Goal: Task Accomplishment & Management: Complete application form

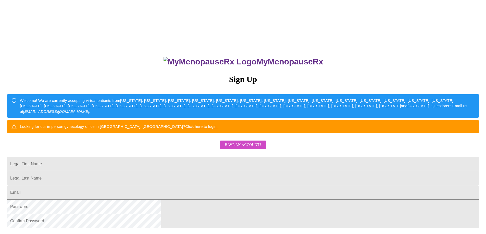
scroll to position [77, 0]
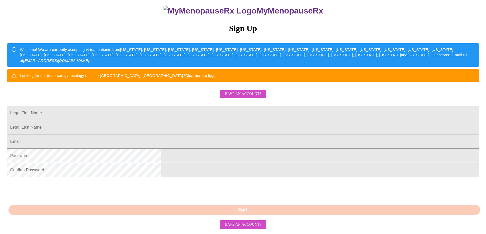
click at [247, 91] on span "Have an account?" at bounding box center [243, 94] width 36 height 6
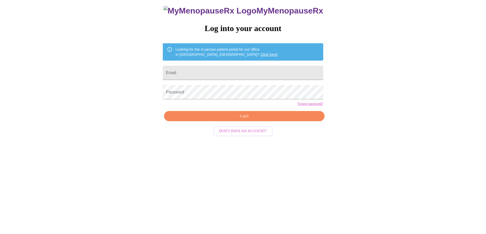
scroll to position [5, 0]
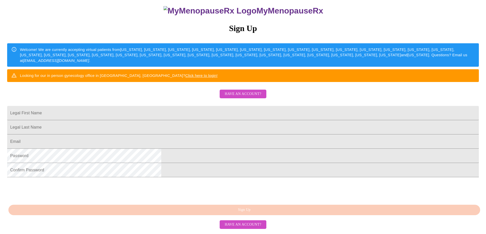
scroll to position [88, 0]
click at [239, 91] on span "Have an account?" at bounding box center [243, 94] width 36 height 6
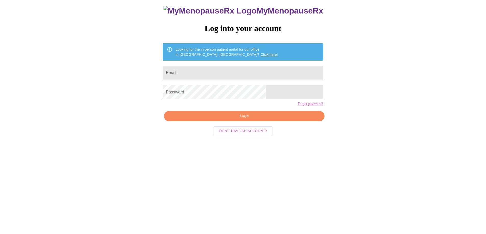
scroll to position [5, 0]
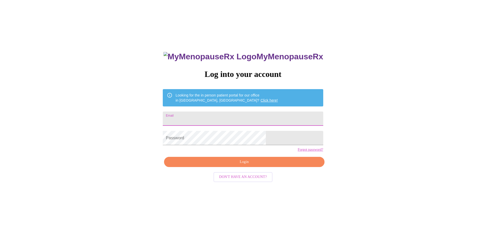
click at [221, 115] on input "Email" at bounding box center [243, 119] width 160 height 14
type input "latdockrey@gmail.com"
click at [425, 22] on div "MyMenopauseRx Log into your account Looking for the in person patient portal fo…" at bounding box center [243, 137] width 482 height 281
click at [348, 68] on div "MyMenopauseRx Log into your account Looking for the in person patient portal fo…" at bounding box center [243, 137] width 482 height 281
click at [266, 138] on nordpass-icon at bounding box center [266, 138] width 0 height 0
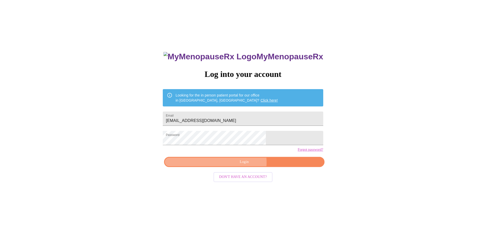
click at [240, 166] on span "Login" at bounding box center [244, 162] width 148 height 6
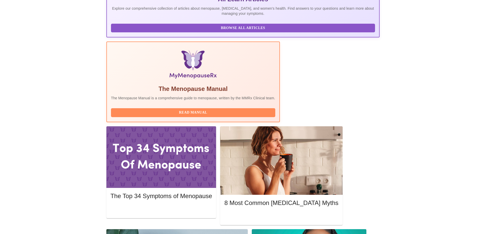
scroll to position [113, 0]
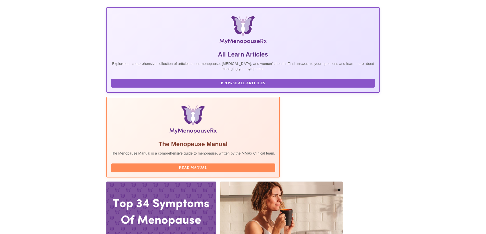
scroll to position [128, 0]
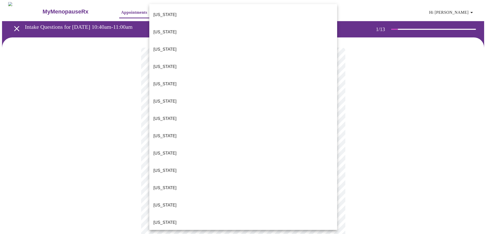
click at [247, 112] on body "MyMenopauseRx Appointments Messaging Labs 1 Uploads Medications Community Refer…" at bounding box center [245, 235] width 486 height 466
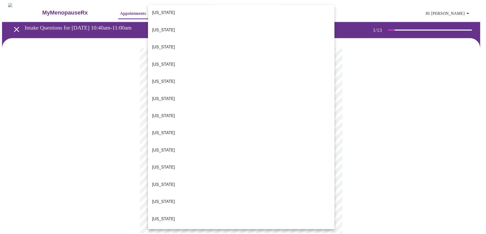
scroll to position [357, 0]
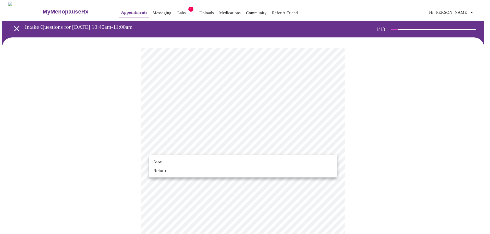
click at [216, 149] on body "MyMenopauseRx Appointments Messaging Labs 1 Uploads Medications Community Refer…" at bounding box center [245, 233] width 486 height 463
click at [180, 171] on li "Return" at bounding box center [243, 171] width 188 height 9
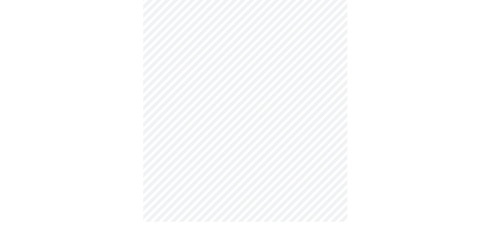
scroll to position [0, 0]
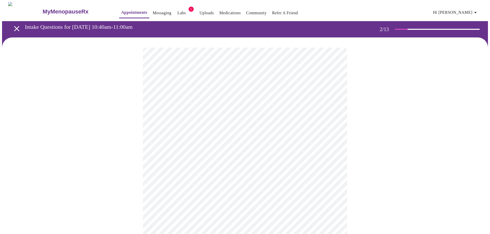
click at [321, 106] on body "MyMenopauseRx Appointments Messaging Labs 1 Uploads Medications Community Refer…" at bounding box center [245, 155] width 486 height 307
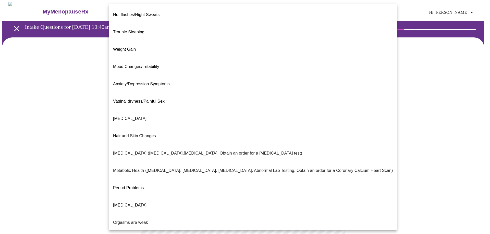
click at [420, 94] on div at bounding box center [245, 117] width 490 height 234
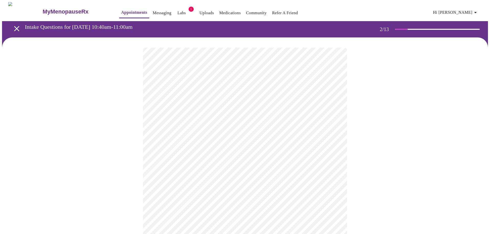
click at [328, 106] on body "MyMenopauseRx Appointments Messaging Labs 1 Uploads Medications Community Refer…" at bounding box center [245, 155] width 486 height 307
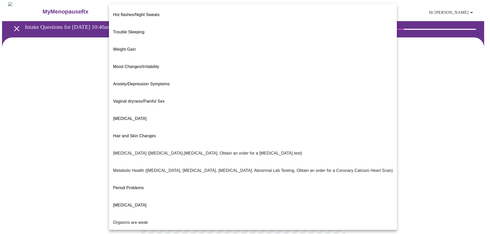
click at [151, 133] on p "Hair and Skin Changes" at bounding box center [134, 136] width 43 height 6
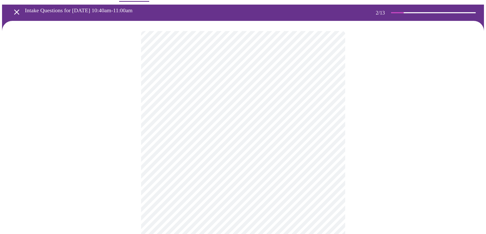
scroll to position [26, 0]
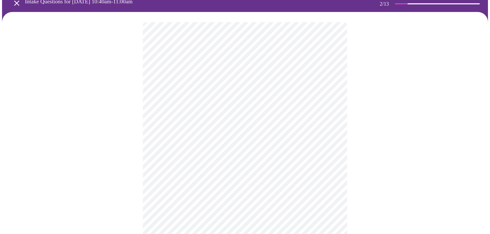
click at [324, 134] on body "MyMenopauseRx Appointments Messaging Labs 1 Uploads Medications Community Refer…" at bounding box center [245, 128] width 486 height 303
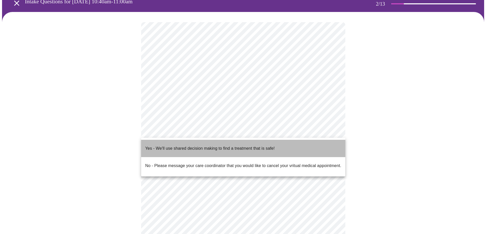
click at [186, 147] on p "Yes - We'll use shared decision making to find a treatment that is safe!" at bounding box center [209, 149] width 129 height 6
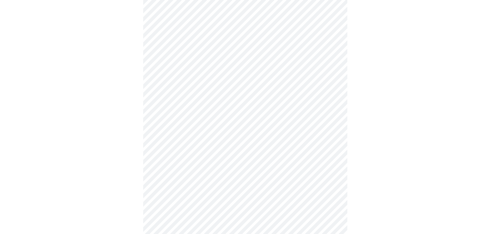
scroll to position [66, 0]
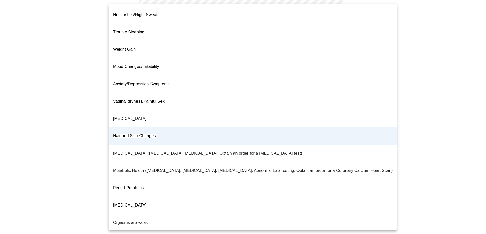
click at [324, 39] on body "MyMenopauseRx Appointments Messaging Labs 1 Uploads Medications Community Refer…" at bounding box center [243, 86] width 482 height 300
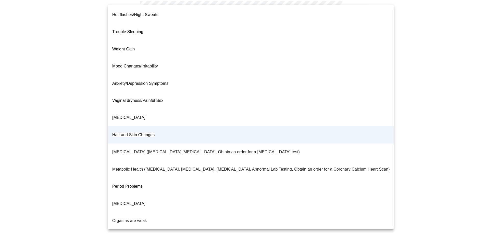
scroll to position [0, 0]
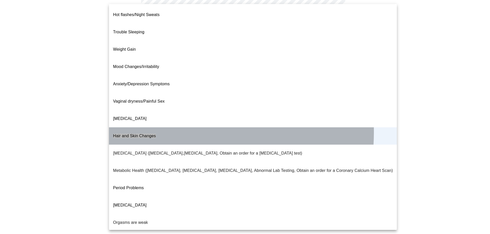
click at [152, 134] on span "Hair and Skin Changes" at bounding box center [134, 136] width 43 height 4
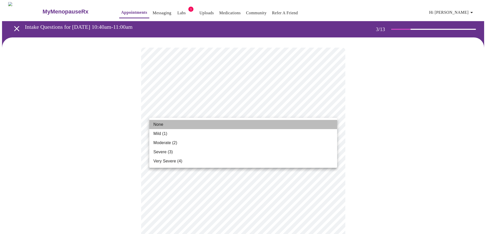
click at [165, 126] on li "None" at bounding box center [243, 124] width 188 height 9
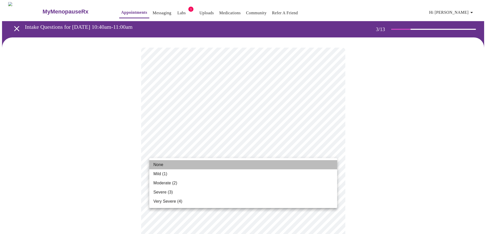
click at [226, 166] on li "None" at bounding box center [243, 164] width 188 height 9
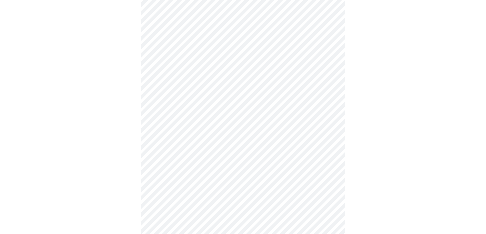
scroll to position [102, 0]
click at [310, 94] on body "MyMenopauseRx Appointments Messaging Labs 1 Uploads Medications Community Refer…" at bounding box center [243, 232] width 482 height 664
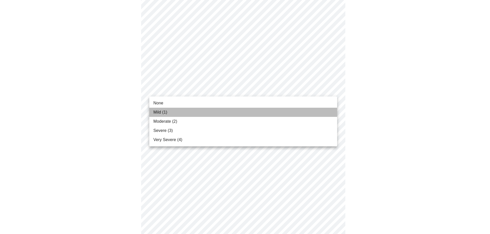
click at [189, 117] on li "Mild (1)" at bounding box center [243, 112] width 188 height 9
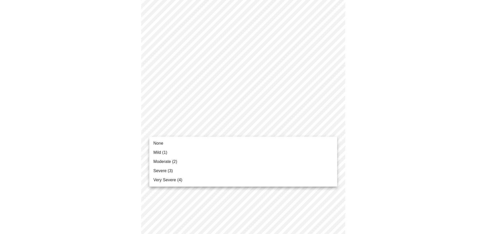
click at [328, 130] on body "MyMenopauseRx Appointments Messaging Labs 1 Uploads Medications Community Refer…" at bounding box center [245, 228] width 486 height 657
click at [202, 161] on li "Moderate (2)" at bounding box center [243, 161] width 188 height 9
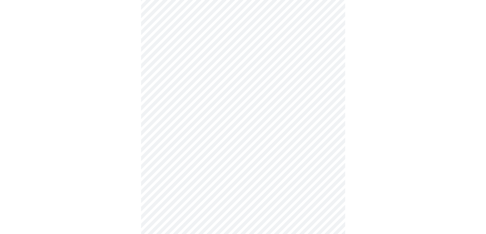
scroll to position [179, 0]
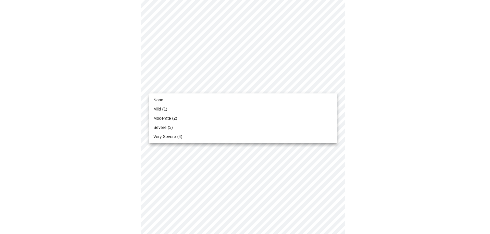
click at [327, 89] on body "MyMenopauseRx Appointments Messaging Labs 1 Uploads Medications Community Refer…" at bounding box center [245, 149] width 486 height 650
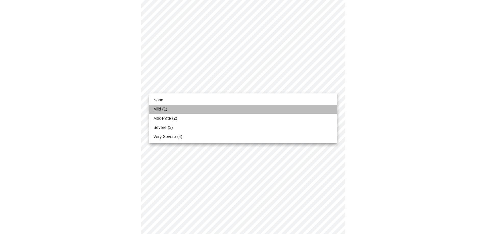
click at [197, 112] on li "Mild (1)" at bounding box center [243, 109] width 188 height 9
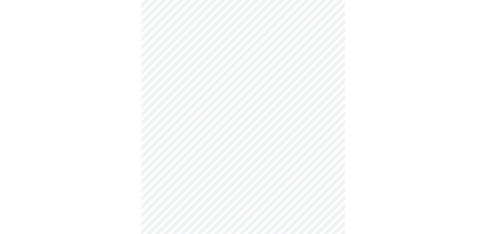
scroll to position [204, 0]
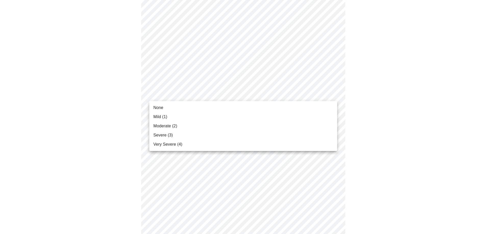
click at [312, 98] on body "MyMenopauseRx Appointments Messaging Labs 1 Uploads Medications Community Refer…" at bounding box center [245, 119] width 486 height 643
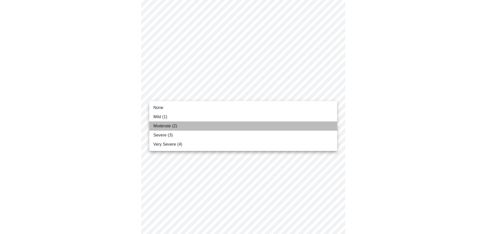
click at [194, 125] on li "Moderate (2)" at bounding box center [243, 126] width 188 height 9
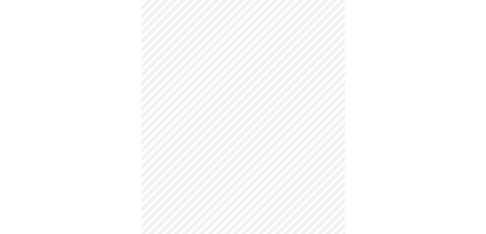
scroll to position [255, 0]
click at [325, 86] on body "MyMenopauseRx Appointments Messaging Labs 1 Uploads Medications Community Refer…" at bounding box center [245, 65] width 486 height 636
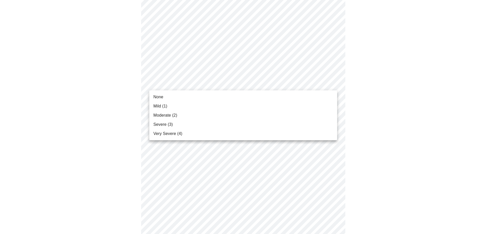
click at [170, 109] on li "Mild (1)" at bounding box center [243, 106] width 188 height 9
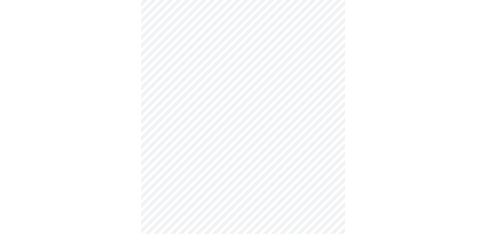
scroll to position [281, 0]
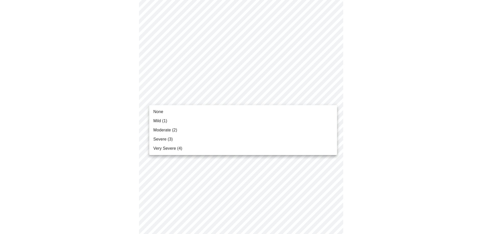
click at [322, 98] on body "MyMenopauseRx Appointments Messaging Labs 1 Uploads Medications Community Refer…" at bounding box center [243, 35] width 482 height 628
click at [185, 130] on li "Moderate (2)" at bounding box center [243, 130] width 188 height 9
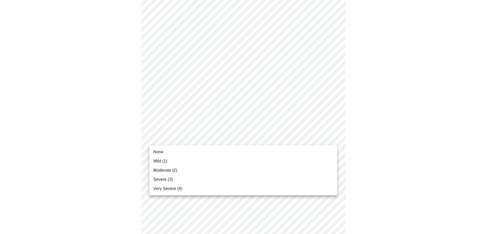
click at [322, 138] on body "MyMenopauseRx Appointments Messaging Labs 1 Uploads Medications Community Refer…" at bounding box center [245, 31] width 486 height 621
click at [191, 161] on li "Mild (1)" at bounding box center [243, 161] width 188 height 9
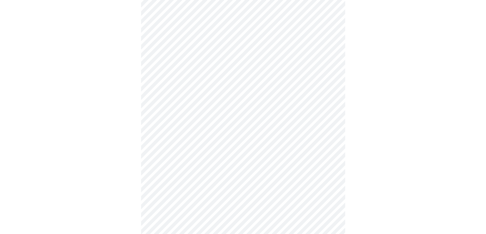
click at [379, 162] on div at bounding box center [243, 46] width 482 height 579
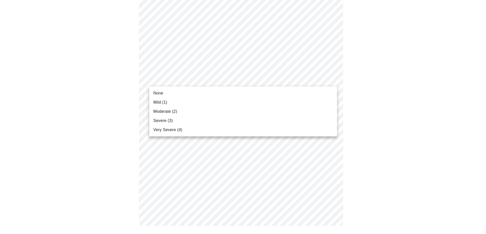
click at [164, 101] on span "Mild (1)" at bounding box center [160, 102] width 14 height 6
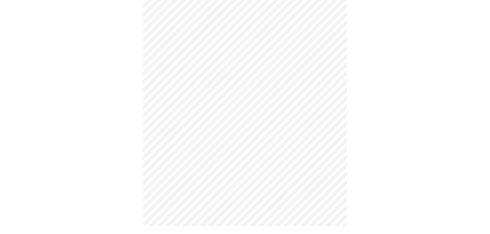
scroll to position [373, 0]
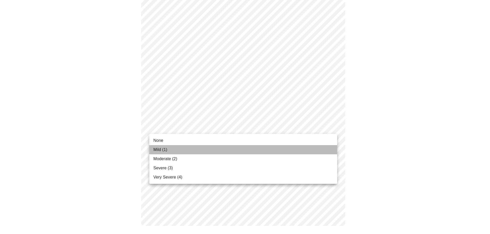
click at [210, 150] on li "Mild (1)" at bounding box center [243, 149] width 188 height 9
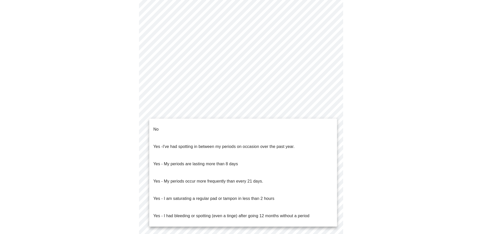
click at [315, 112] on body "MyMenopauseRx Appointments Messaging Labs 1 Uploads Medications Community Refer…" at bounding box center [243, 65] width 482 height 483
click at [252, 129] on li "No" at bounding box center [243, 129] width 188 height 17
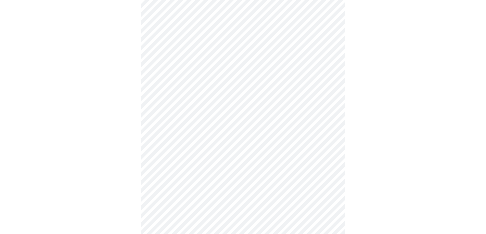
click at [314, 146] on body "MyMenopauseRx Appointments Messaging Labs 1 Uploads Medications Community Refer…" at bounding box center [243, 64] width 482 height 480
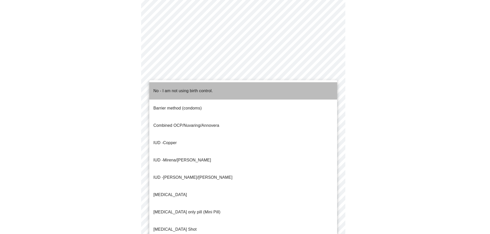
click at [188, 88] on p "No - I am not using birth control." at bounding box center [182, 91] width 59 height 6
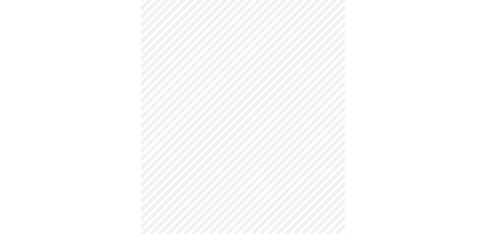
scroll to position [230, 0]
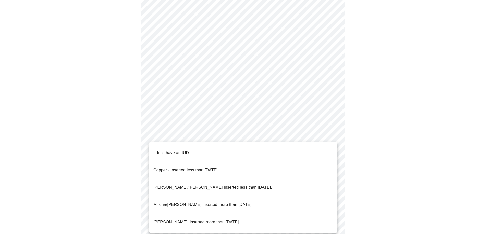
click at [319, 138] on body "MyMenopauseRx Appointments Messaging Labs 1 Uploads Medications Community Refer…" at bounding box center [245, 11] width 486 height 477
click at [233, 149] on li "I don't have an IUD." at bounding box center [243, 152] width 188 height 17
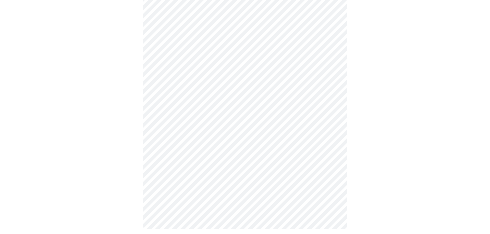
scroll to position [239, 0]
click at [372, 173] on div at bounding box center [243, 17] width 482 height 438
click at [310, 163] on body "MyMenopauseRx Appointments Messaging Labs 1 Uploads Medications Community Refer…" at bounding box center [243, 0] width 482 height 474
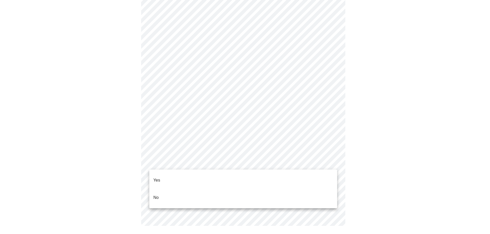
click at [161, 189] on li "No" at bounding box center [243, 197] width 188 height 17
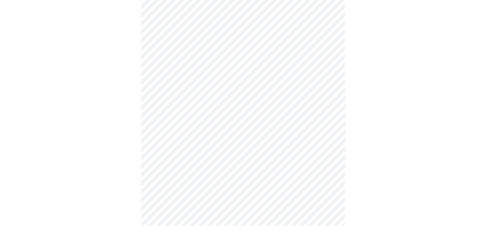
click at [394, 185] on div at bounding box center [243, 18] width 482 height 435
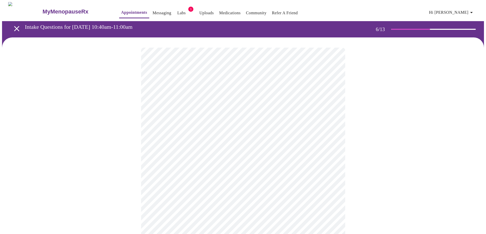
click at [89, 190] on div at bounding box center [243, 154] width 482 height 234
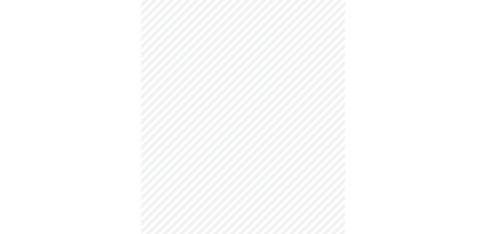
scroll to position [1301, 0]
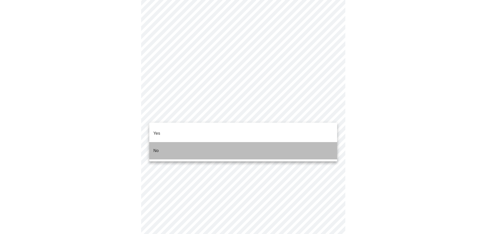
click at [185, 144] on li "No" at bounding box center [243, 150] width 188 height 17
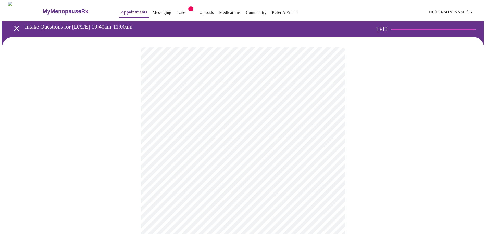
scroll to position [0, 0]
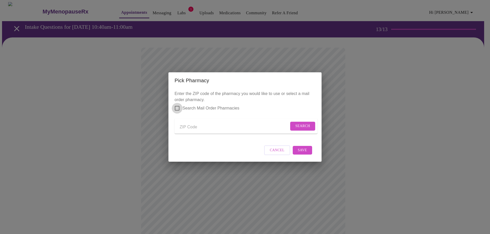
click at [177, 103] on input "Search Mail Order Pharmacies" at bounding box center [177, 108] width 11 height 11
checkbox input "true"
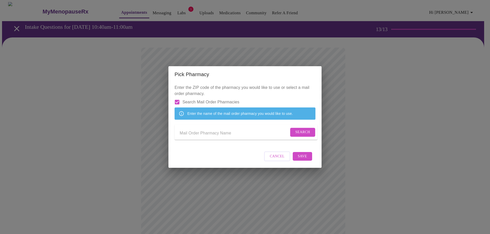
click at [222, 136] on input "Send a message to your care team" at bounding box center [234, 133] width 109 height 8
drag, startPoint x: 297, startPoint y: 134, endPoint x: 282, endPoint y: 132, distance: 15.4
click at [297, 134] on span "Search" at bounding box center [302, 132] width 15 height 6
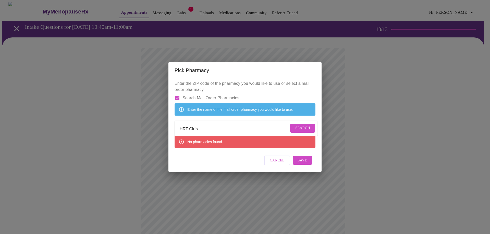
click at [180, 130] on input "HRT Club" at bounding box center [234, 129] width 109 height 8
type input "the HRT Club"
click at [293, 129] on button "Search" at bounding box center [302, 128] width 25 height 9
click at [208, 132] on input "the HRT Club" at bounding box center [234, 129] width 109 height 8
drag, startPoint x: 173, startPoint y: 138, endPoint x: 156, endPoint y: 139, distance: 16.4
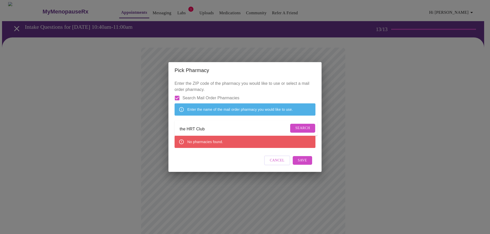
click at [156, 139] on div "Pick Pharmacy Enter the ZIP code of the pharmacy you would like to use or selec…" at bounding box center [245, 117] width 490 height 234
type input "The HRT Club"
drag, startPoint x: 297, startPoint y: 130, endPoint x: 294, endPoint y: 131, distance: 2.9
click at [296, 130] on span "Search" at bounding box center [302, 128] width 15 height 6
drag, startPoint x: 272, startPoint y: 168, endPoint x: 237, endPoint y: 159, distance: 36.6
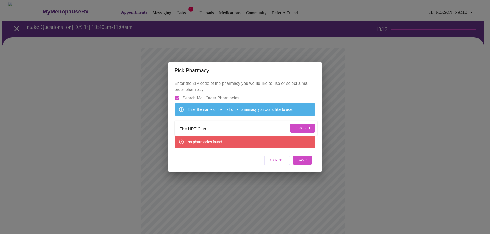
click at [270, 164] on span "Cancel" at bounding box center [277, 161] width 15 height 6
click at [296, 130] on span "Search" at bounding box center [302, 128] width 15 height 6
click at [277, 164] on span "Cancel" at bounding box center [277, 161] width 15 height 6
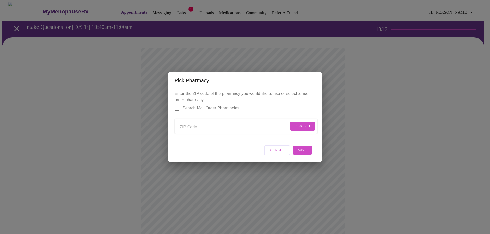
click at [176, 107] on input "Search Mail Order Pharmacies" at bounding box center [177, 108] width 11 height 11
checkbox input "true"
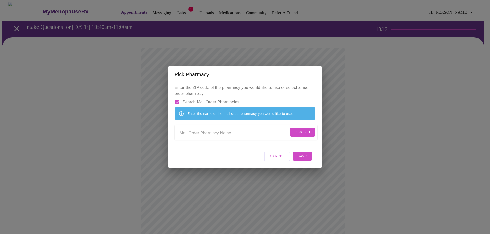
click at [200, 135] on input "Send a message to your care team" at bounding box center [234, 133] width 109 height 8
type input "The HRT club"
click at [303, 135] on span "Search" at bounding box center [302, 132] width 15 height 6
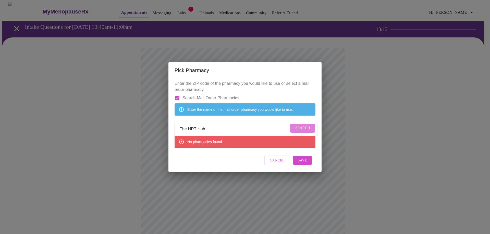
click at [295, 130] on span "Search" at bounding box center [302, 128] width 15 height 6
click at [303, 164] on span "Save" at bounding box center [302, 160] width 9 height 6
click at [299, 164] on span "Save" at bounding box center [302, 161] width 9 height 6
drag, startPoint x: 302, startPoint y: 131, endPoint x: 253, endPoint y: 128, distance: 49.1
click at [302, 131] on span "Search" at bounding box center [302, 128] width 15 height 6
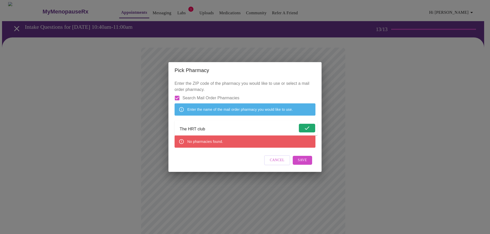
click at [303, 164] on span "Save" at bounding box center [302, 160] width 9 height 6
click at [176, 93] on input "Search Mail Order Pharmacies" at bounding box center [177, 98] width 11 height 11
checkbox input "false"
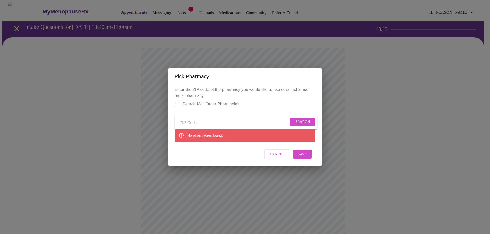
drag, startPoint x: 280, startPoint y: 158, endPoint x: 325, endPoint y: 137, distance: 49.9
click at [281, 158] on span "Cancel" at bounding box center [277, 154] width 15 height 6
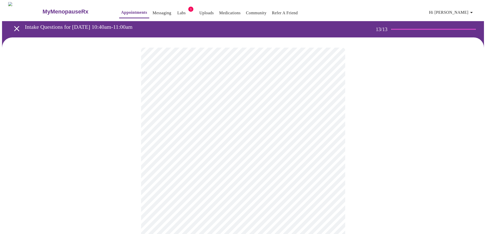
click at [470, 13] on icon "button" at bounding box center [471, 12] width 6 height 6
click at [370, 66] on div at bounding box center [245, 117] width 490 height 234
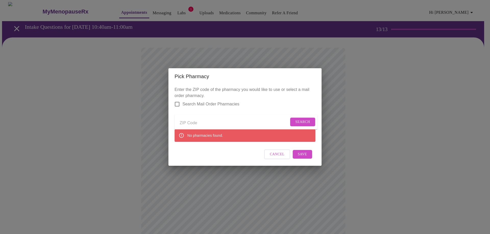
click at [178, 100] on input "Search Mail Order Pharmacies" at bounding box center [177, 104] width 11 height 11
checkbox input "true"
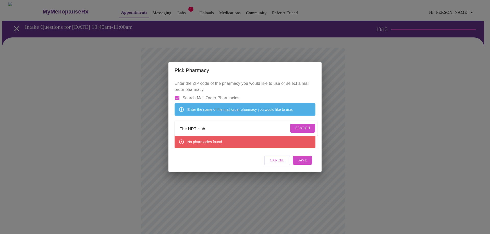
drag, startPoint x: 220, startPoint y: 132, endPoint x: 87, endPoint y: 132, distance: 132.6
click at [87, 132] on div "Pick Pharmacy Enter the ZIP code of the pharmacy you would like to use or selec…" at bounding box center [245, 117] width 490 height 234
click at [233, 127] on input "Send a message to your care team" at bounding box center [234, 129] width 109 height 8
click at [302, 128] on span "Search" at bounding box center [302, 128] width 15 height 6
drag, startPoint x: 252, startPoint y: 132, endPoint x: 170, endPoint y: 135, distance: 81.9
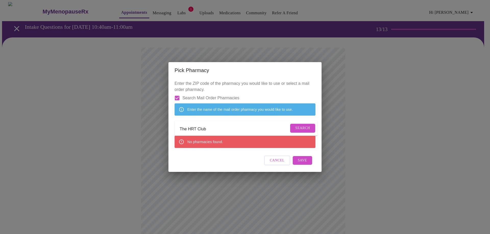
click at [170, 135] on div "Enter the ZIP code of the pharmacy you would like to use or select a mail order…" at bounding box center [244, 126] width 153 height 94
type input "The HRT Club"
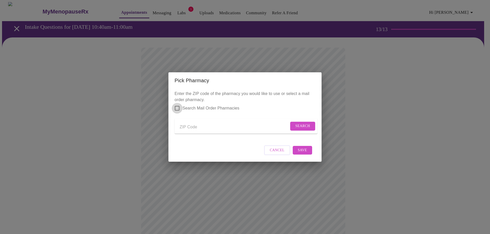
click at [177, 105] on input "Search Mail Order Pharmacies" at bounding box center [177, 108] width 11 height 11
checkbox input "true"
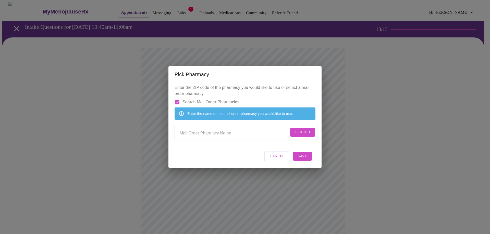
click at [235, 133] on input "Send a message to your care team" at bounding box center [234, 133] width 109 height 8
type input "The HRT Club"
click at [295, 134] on span "Search" at bounding box center [302, 132] width 15 height 6
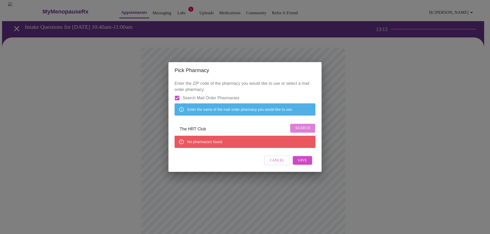
click at [300, 126] on span "Search" at bounding box center [302, 128] width 15 height 6
click at [177, 93] on input "Search Mail Order Pharmacies" at bounding box center [177, 98] width 11 height 11
checkbox input "false"
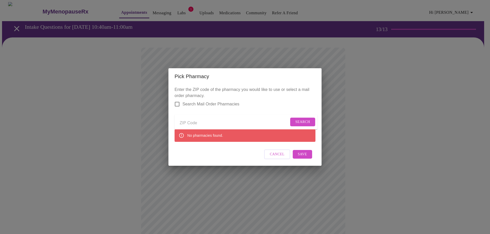
click at [218, 121] on input "Send a message to your care team" at bounding box center [234, 123] width 109 height 8
type input "08807"
click at [300, 119] on span "Search" at bounding box center [302, 122] width 15 height 6
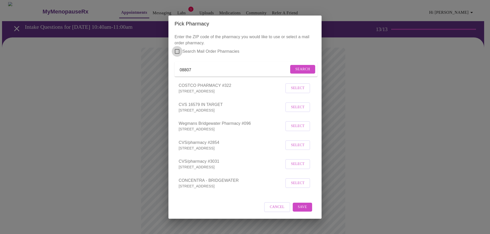
click at [175, 49] on input "Search Mail Order Pharmacies" at bounding box center [177, 51] width 11 height 11
checkbox input "true"
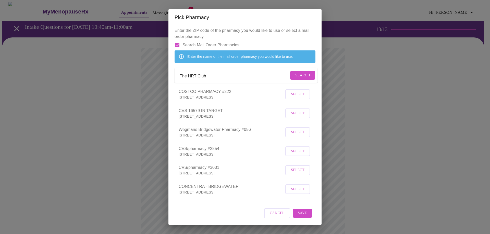
drag, startPoint x: 297, startPoint y: 81, endPoint x: 293, endPoint y: 81, distance: 3.6
click at [297, 79] on span "Search" at bounding box center [302, 75] width 15 height 6
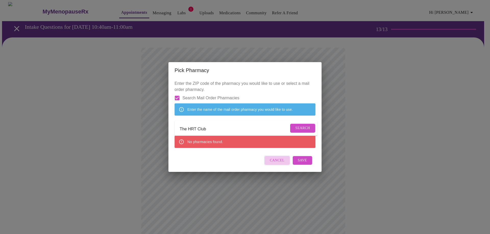
click at [280, 164] on span "Cancel" at bounding box center [277, 161] width 15 height 6
click at [175, 93] on input "Search Mail Order Pharmacies" at bounding box center [177, 98] width 11 height 11
checkbox input "false"
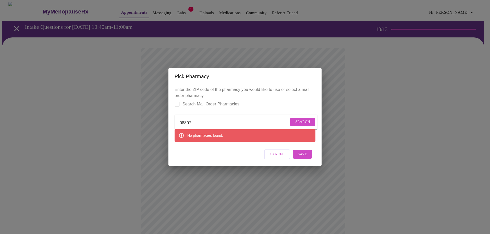
drag, startPoint x: 200, startPoint y: 123, endPoint x: 122, endPoint y: 112, distance: 78.1
click at [129, 117] on div "Pick Pharmacy Enter the ZIP code of the pharmacy you would like to use or selec…" at bounding box center [245, 117] width 490 height 234
type input "0"
type input "19053"
click at [301, 120] on span "Search" at bounding box center [302, 122] width 15 height 6
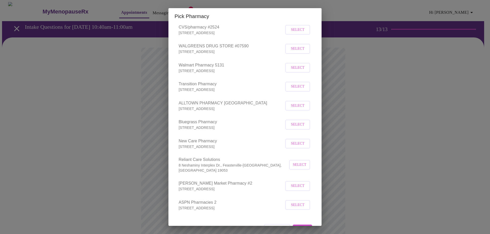
scroll to position [81, 0]
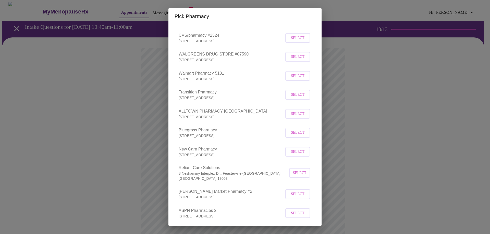
drag, startPoint x: 236, startPoint y: 13, endPoint x: 196, endPoint y: 28, distance: 42.6
click at [195, 29] on div "Pick Pharmacy Enter the ZIP code of the pharmacy you would like to use or selec…" at bounding box center [244, 117] width 153 height 218
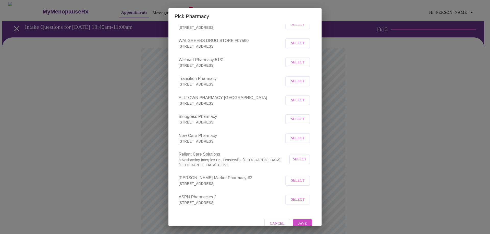
scroll to position [102, 0]
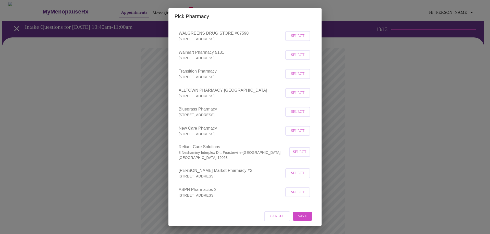
click at [297, 77] on span "Select" at bounding box center [298, 74] width 14 height 6
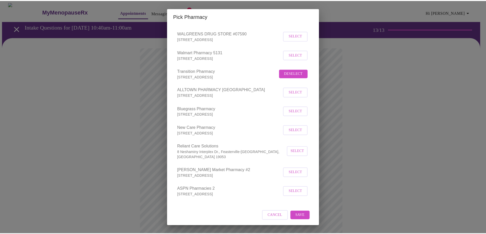
scroll to position [106, 0]
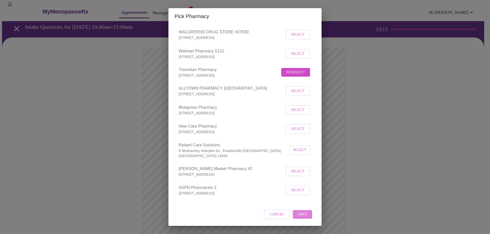
click at [300, 213] on span "Save" at bounding box center [302, 215] width 9 height 6
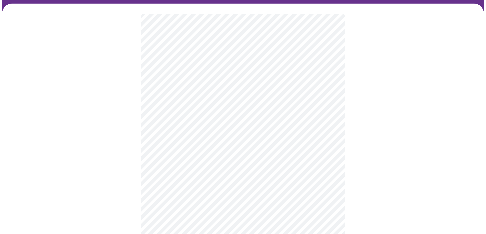
scroll to position [0, 0]
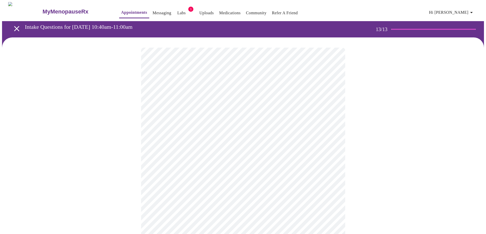
click at [177, 10] on link "Labs" at bounding box center [181, 12] width 8 height 7
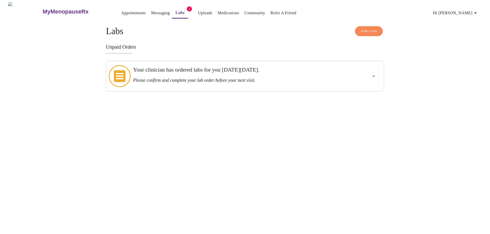
click at [375, 73] on icon "show more" at bounding box center [373, 76] width 6 height 6
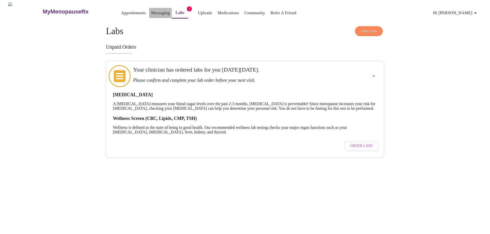
click at [151, 11] on link "Messaging" at bounding box center [160, 12] width 19 height 7
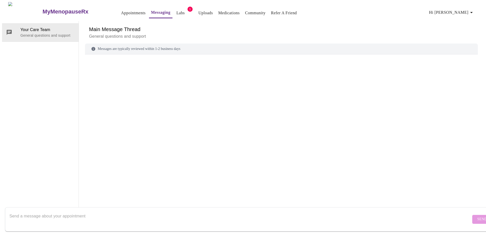
scroll to position [19, 0]
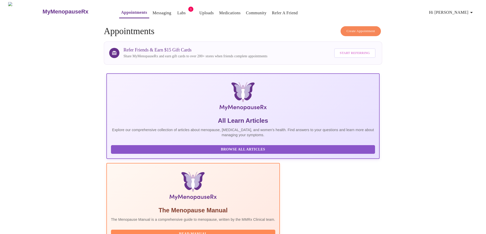
click at [472, 12] on icon "button" at bounding box center [471, 12] width 6 height 6
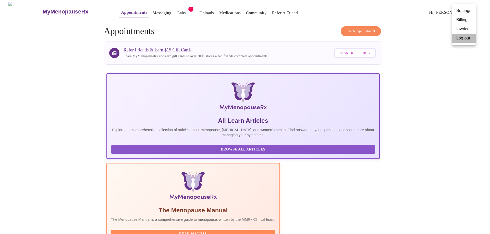
click at [461, 39] on li "Log out" at bounding box center [463, 38] width 23 height 9
